Goal: Transaction & Acquisition: Purchase product/service

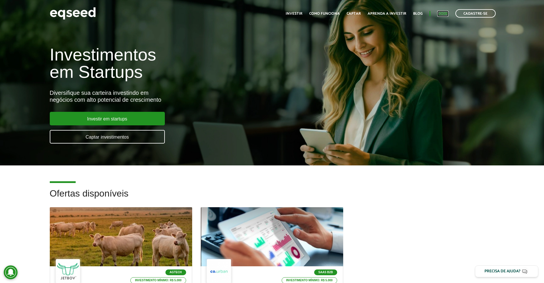
click at [438, 12] on link "Login" at bounding box center [442, 14] width 11 height 4
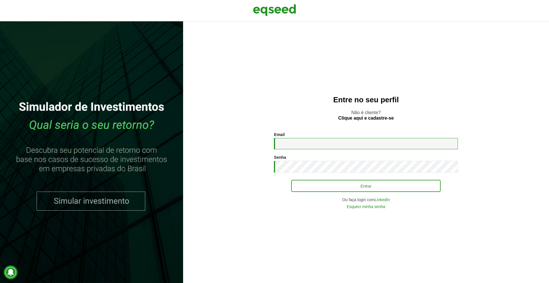
type input "**********"
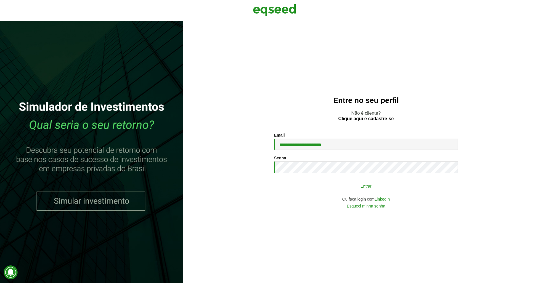
click at [354, 186] on button "Entrar" at bounding box center [366, 185] width 150 height 11
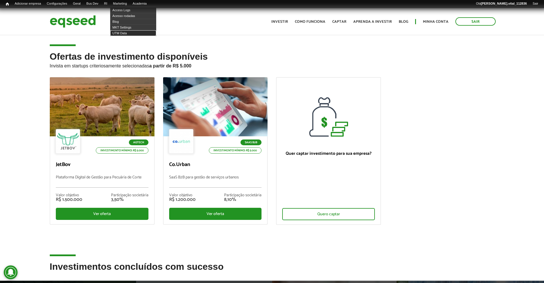
click at [131, 33] on link "UTM Data" at bounding box center [133, 33] width 46 height 6
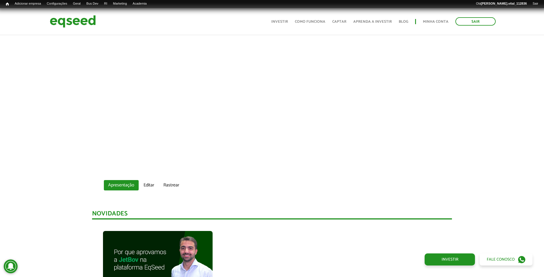
scroll to position [467, 0]
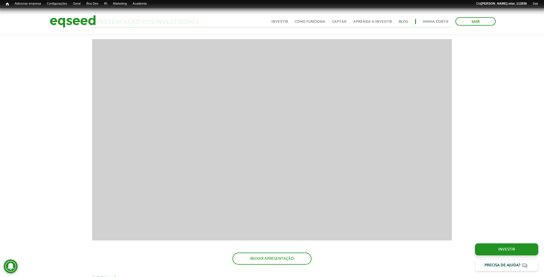
scroll to position [791, 0]
